Goal: Information Seeking & Learning: Learn about a topic

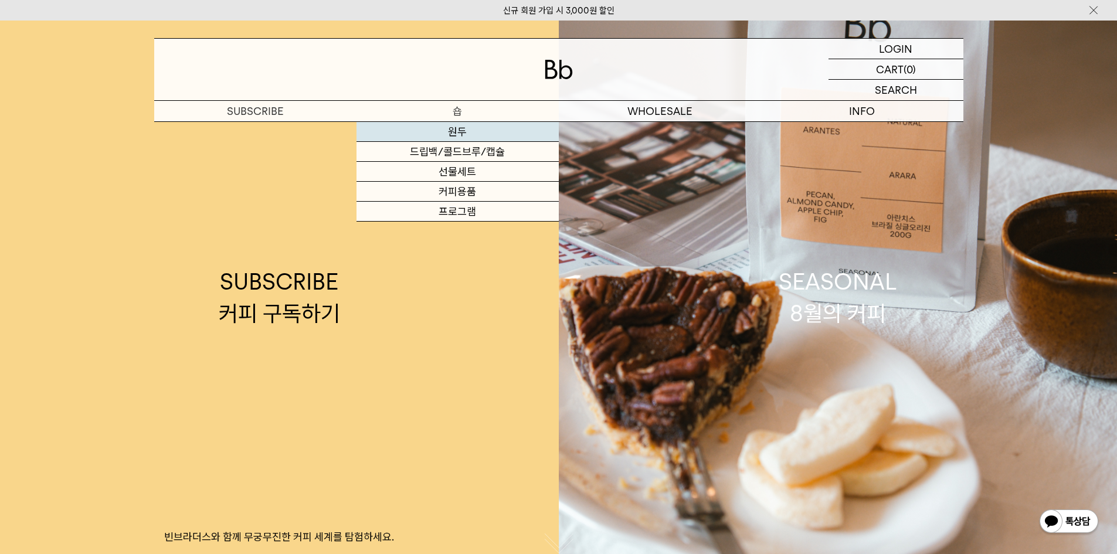
click at [461, 133] on link "원두" at bounding box center [458, 132] width 202 height 20
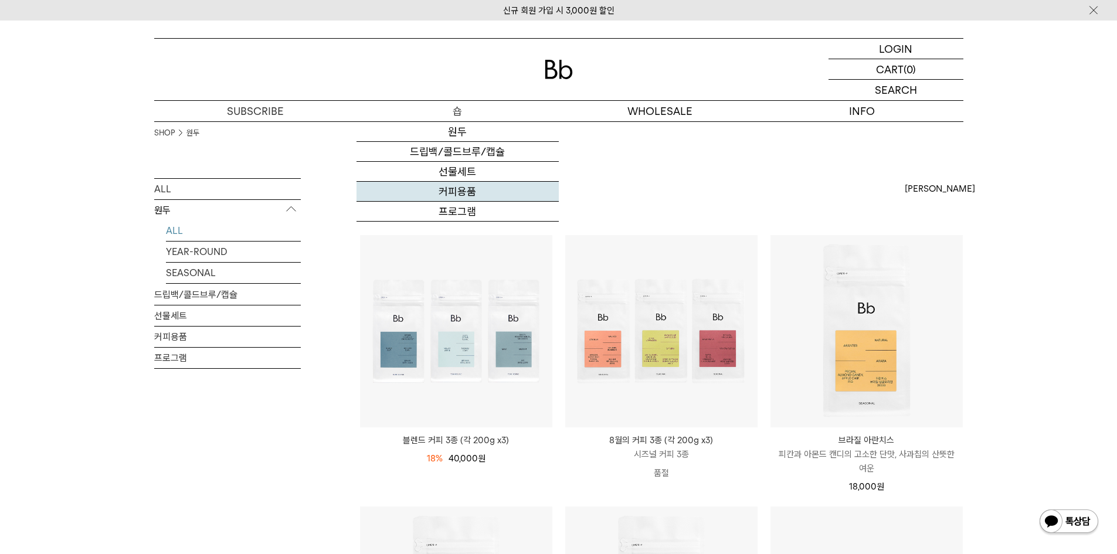
click at [460, 188] on link "커피용품" at bounding box center [458, 192] width 202 height 20
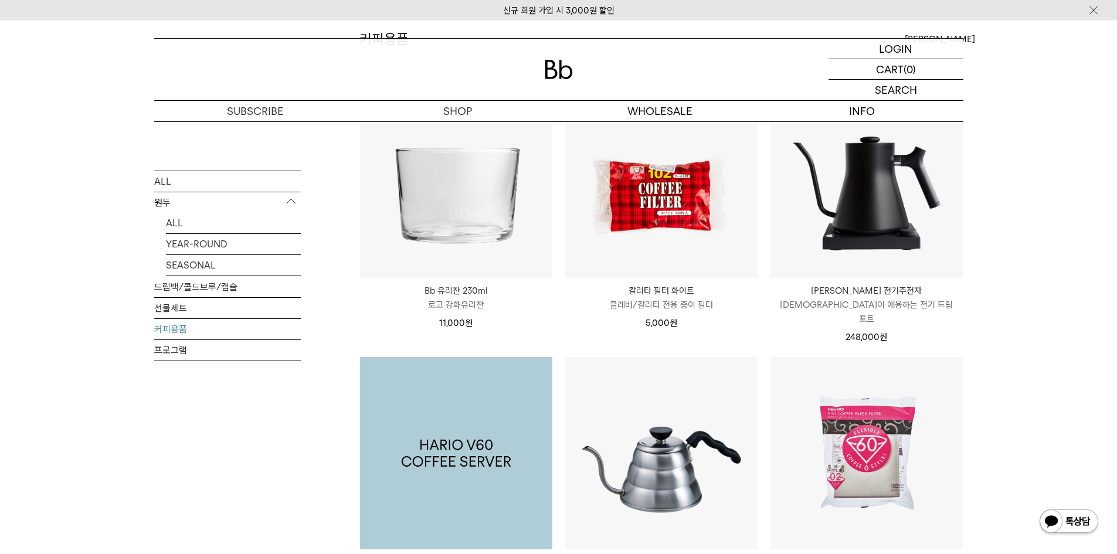
scroll to position [59, 0]
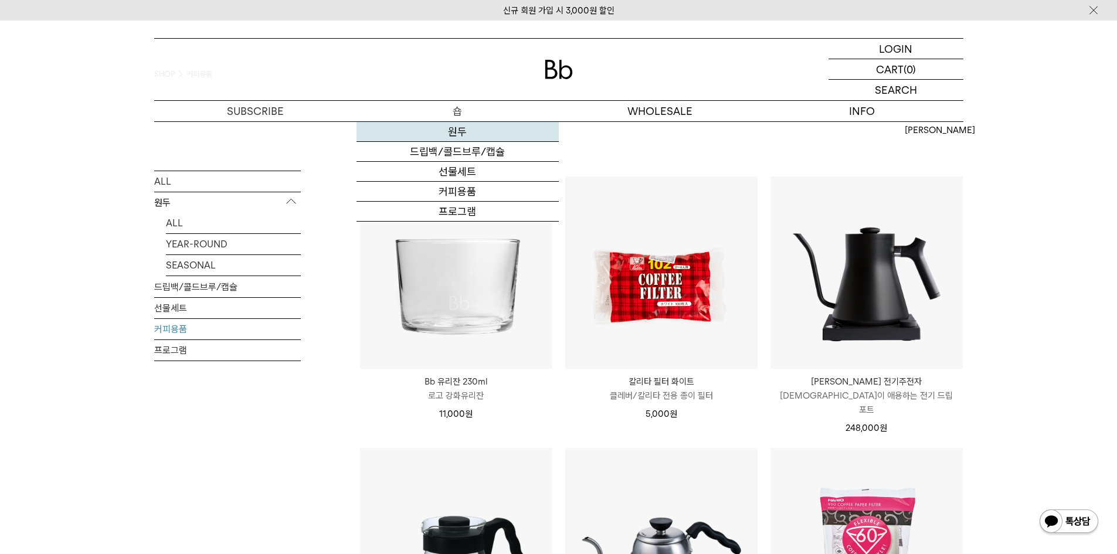
click at [459, 130] on link "원두" at bounding box center [458, 132] width 202 height 20
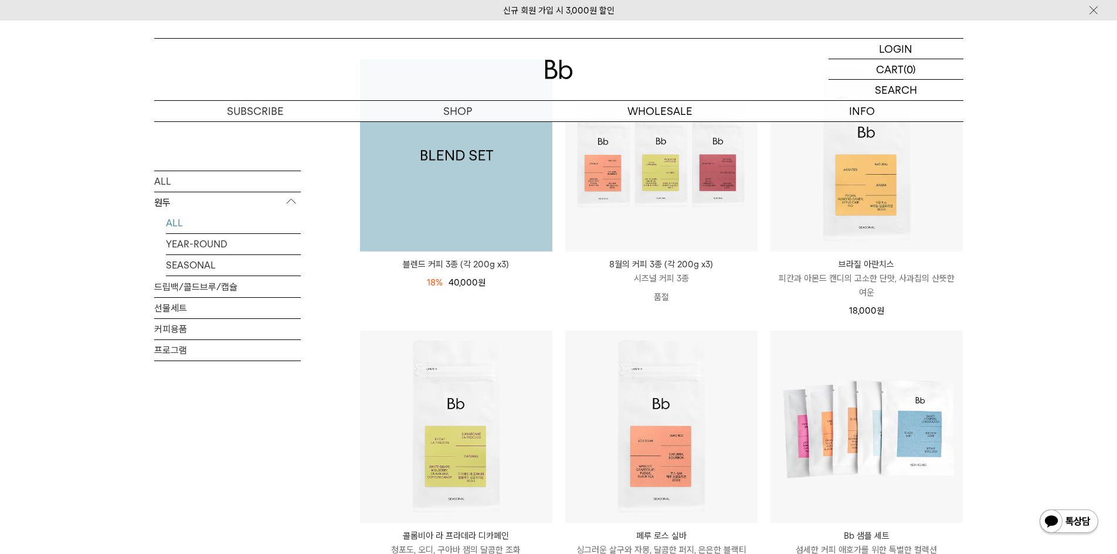
scroll to position [469, 0]
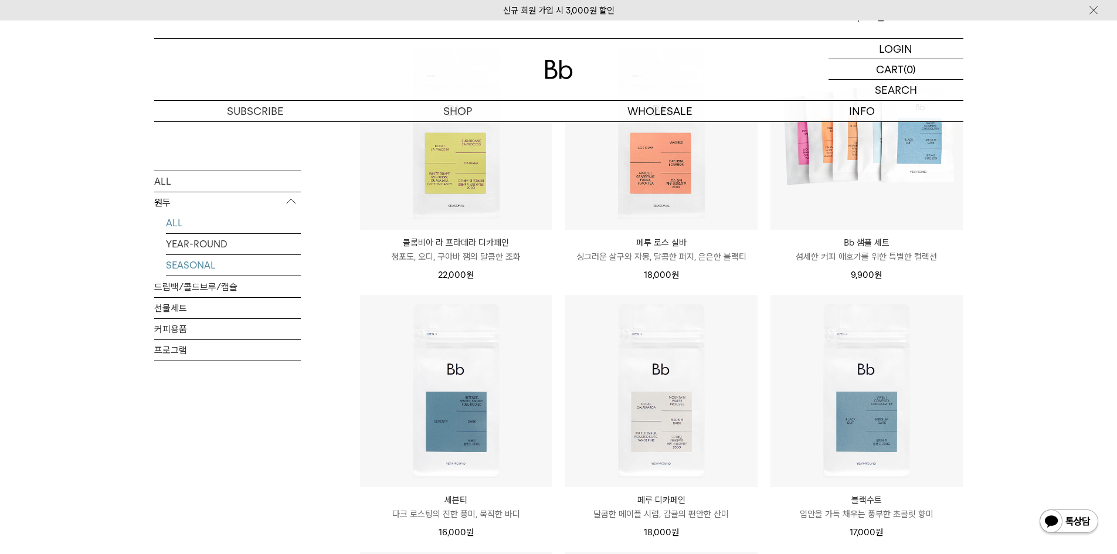
click at [246, 266] on link "SEASONAL" at bounding box center [233, 265] width 135 height 21
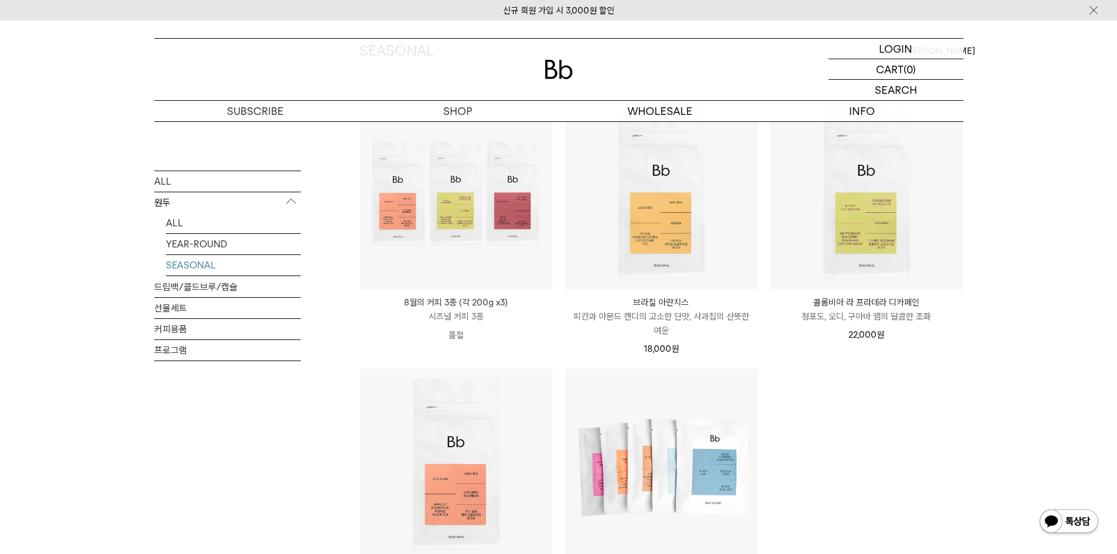
scroll to position [59, 0]
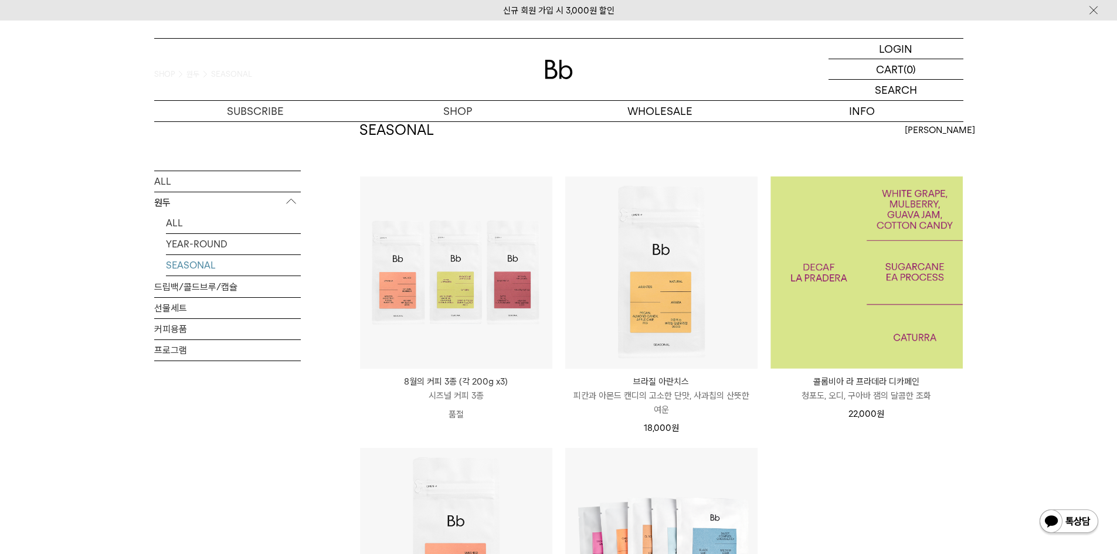
click at [858, 269] on img at bounding box center [867, 273] width 192 height 192
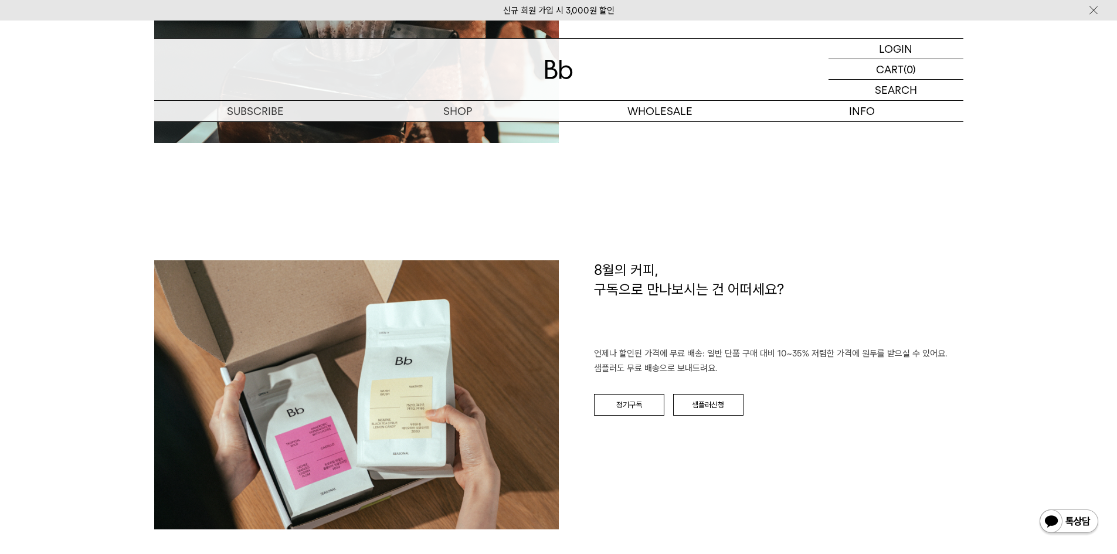
scroll to position [1232, 0]
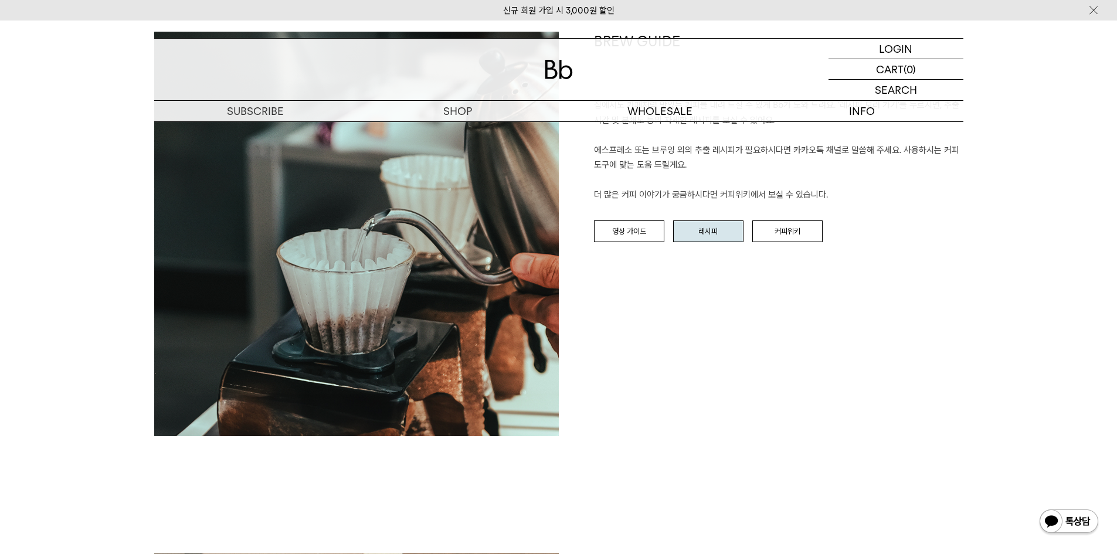
click at [714, 233] on link "레시피" at bounding box center [708, 232] width 70 height 22
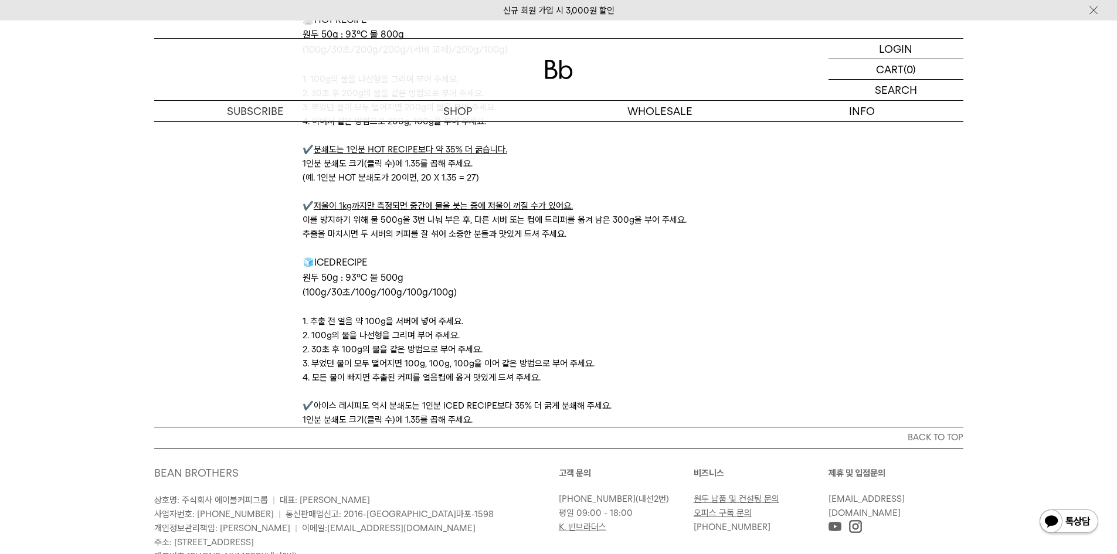
scroll to position [3908, 0]
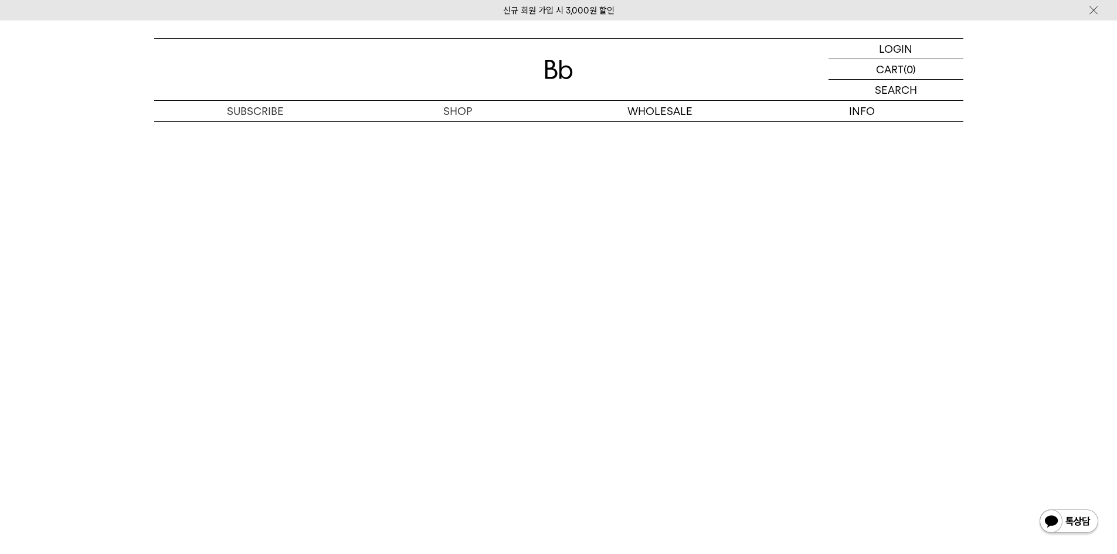
scroll to position [3206, 0]
